Goal: Navigation & Orientation: Go to known website

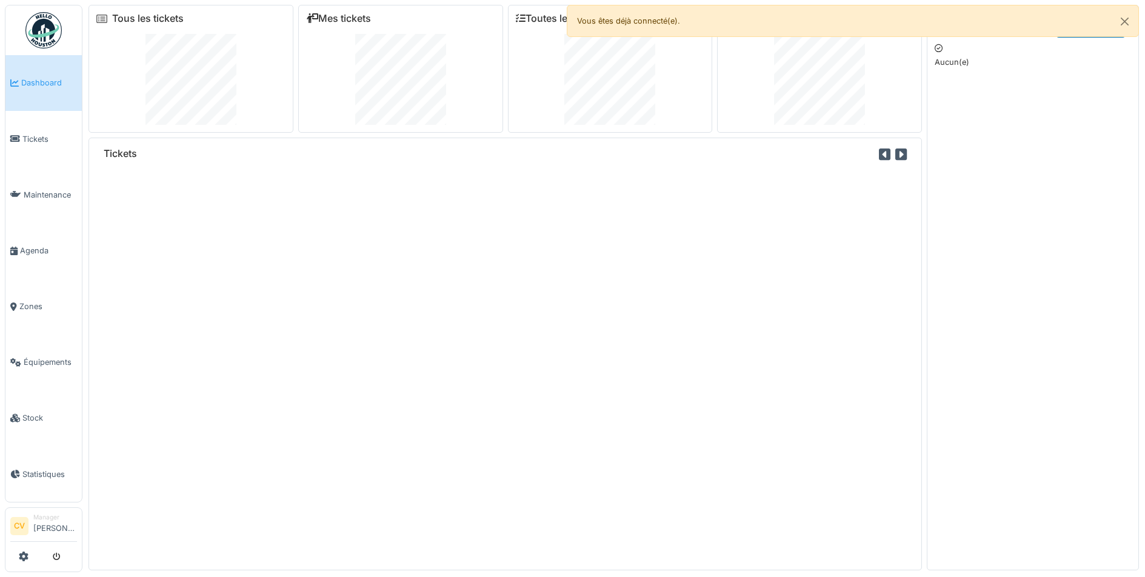
click at [47, 34] on img at bounding box center [43, 30] width 36 height 36
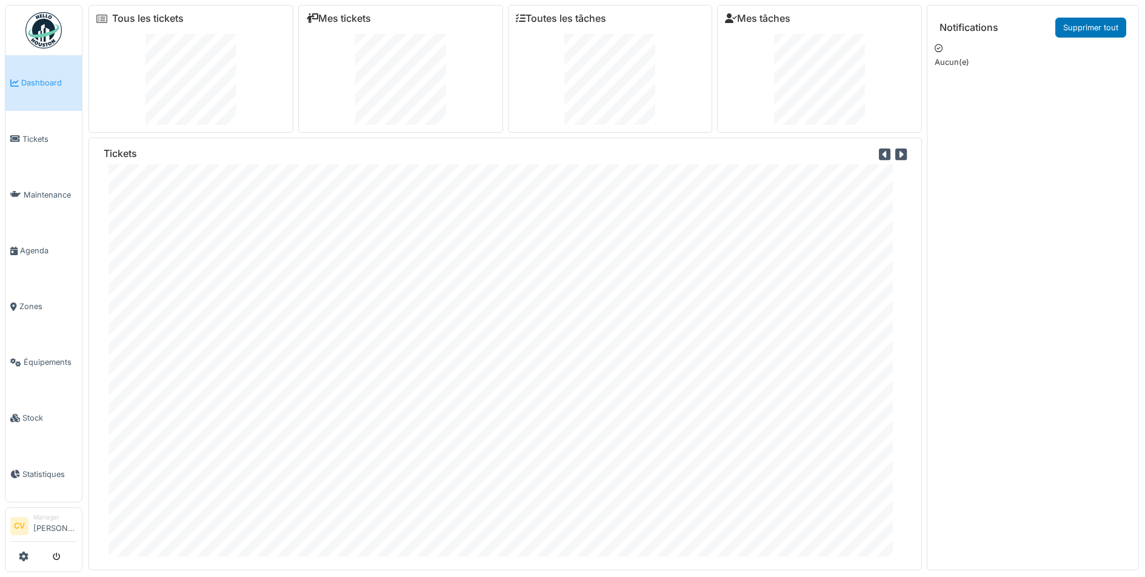
click at [47, 34] on img at bounding box center [43, 30] width 36 height 36
